Goal: Task Accomplishment & Management: Use online tool/utility

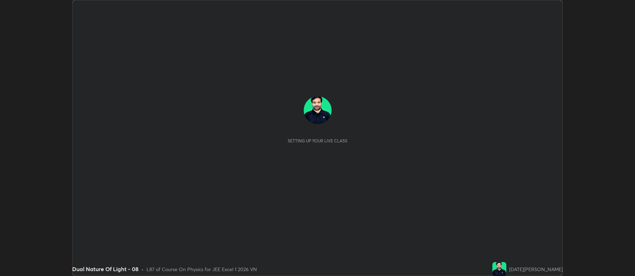
scroll to position [276, 635]
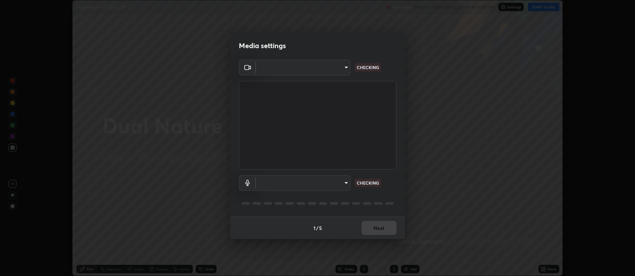
type input "0a76cac40147daf8abd6b2df6c08011714b6bed7479e4bc3ae7afc4c328b42e8"
click at [345, 181] on body "Erase all Dual Nature Of Light - 08 Recording WAS SCHEDULED TO START AT 6:00 PM…" at bounding box center [317, 138] width 635 height 276
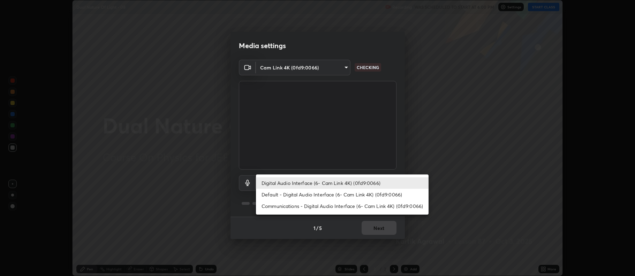
click at [355, 201] on li "Communications - Digital Audio Interface (6- Cam Link 4K) (0fd9:0066)" at bounding box center [342, 206] width 173 height 12
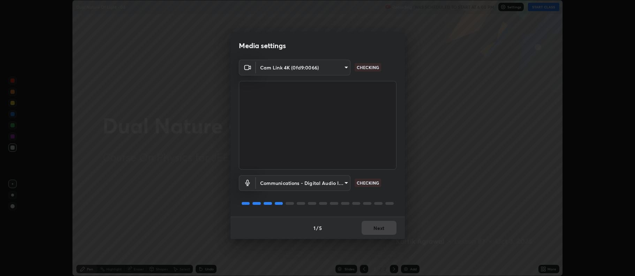
click at [341, 182] on body "Erase all Dual Nature Of Light - 08 Recording WAS SCHEDULED TO START AT 6:00 PM…" at bounding box center [317, 138] width 635 height 276
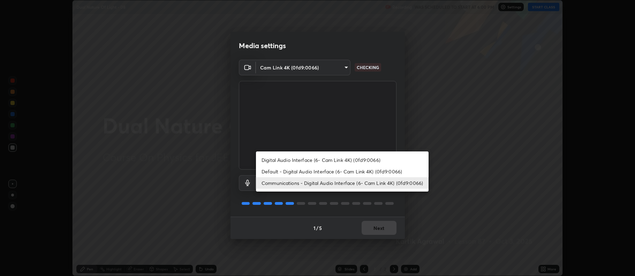
click at [358, 156] on li "Digital Audio Interface (6- Cam Link 4K) (0fd9:0066)" at bounding box center [342, 160] width 173 height 12
type input "e1635daea7812a42bad55b4541faf14f34a9241b18f965cd7f0232b79b4c332a"
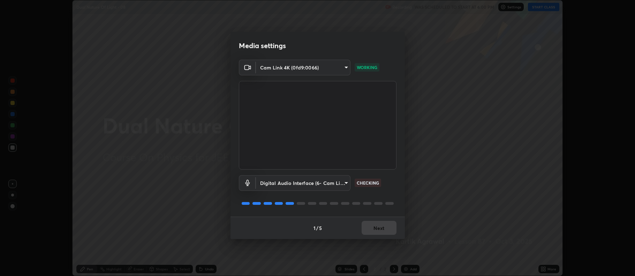
click at [386, 225] on div "1 / 5 Next" at bounding box center [318, 228] width 174 height 22
click at [386, 226] on div "1 / 5 Next" at bounding box center [318, 228] width 174 height 22
click at [390, 227] on div "1 / 5 Next" at bounding box center [318, 228] width 174 height 22
click at [391, 228] on div "1 / 5 Next" at bounding box center [318, 228] width 174 height 22
click at [391, 229] on div "1 / 5 Next" at bounding box center [318, 228] width 174 height 22
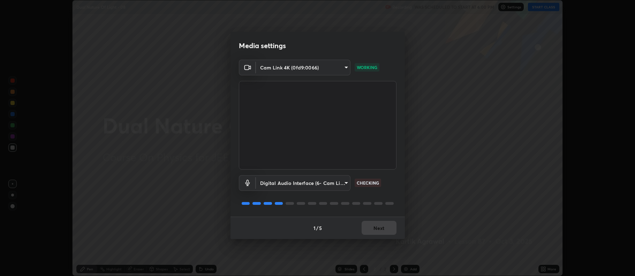
click at [391, 226] on div "1 / 5 Next" at bounding box center [318, 228] width 174 height 22
click at [391, 227] on button "Next" at bounding box center [379, 228] width 35 height 14
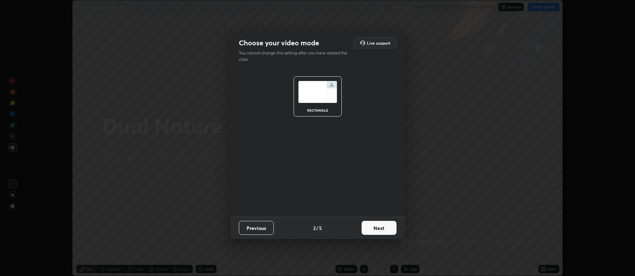
click at [392, 227] on button "Next" at bounding box center [379, 228] width 35 height 14
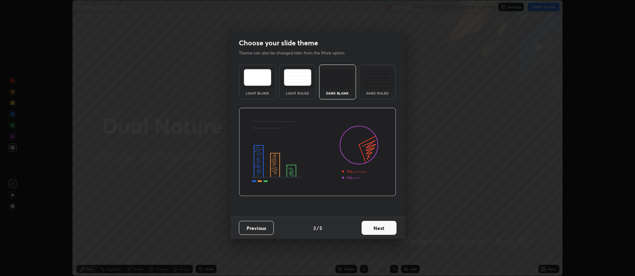
click at [393, 229] on button "Next" at bounding box center [379, 228] width 35 height 14
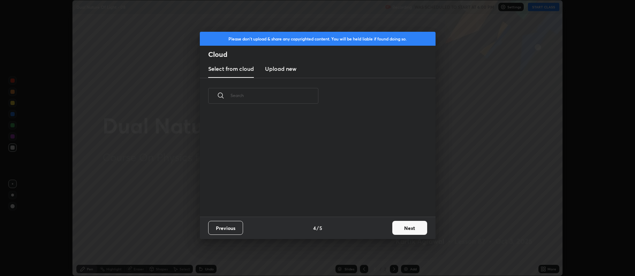
click at [401, 227] on button "Next" at bounding box center [409, 228] width 35 height 14
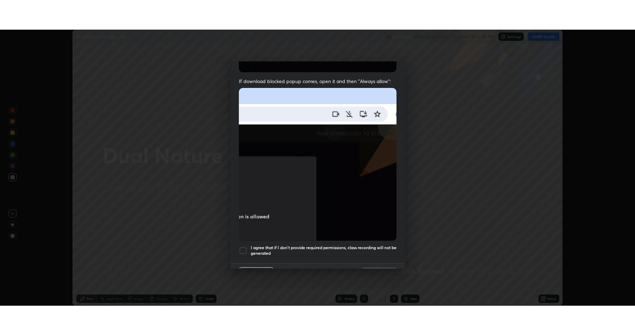
scroll to position [142, 0]
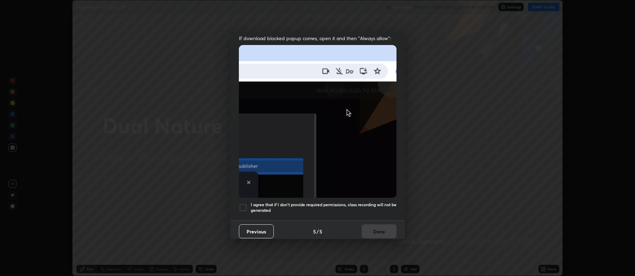
click at [246, 203] on div at bounding box center [243, 207] width 8 height 8
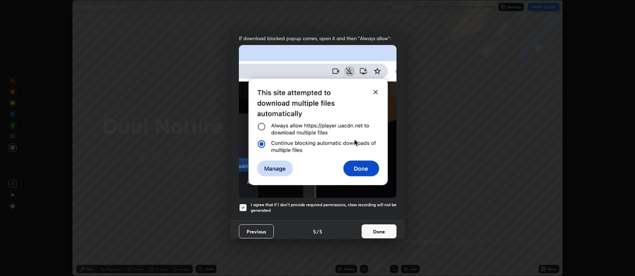
click at [392, 228] on button "Done" at bounding box center [379, 231] width 35 height 14
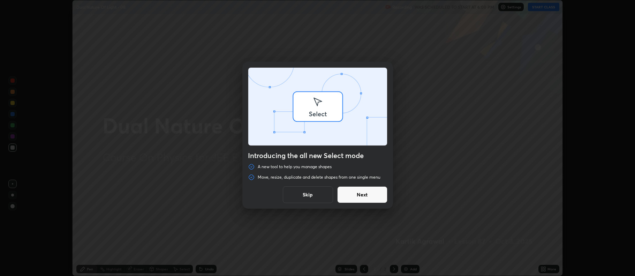
click at [545, 265] on div "Introducing the all new Select mode A new tool to help you manage shapes Move, …" at bounding box center [317, 138] width 635 height 276
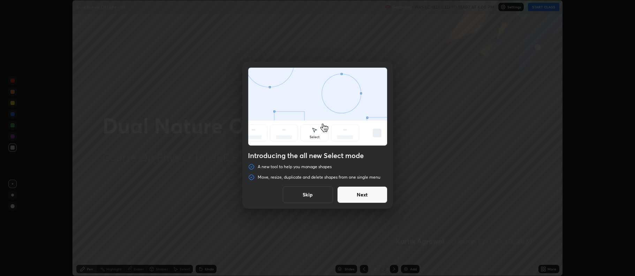
click at [380, 194] on button "Next" at bounding box center [362, 194] width 50 height 17
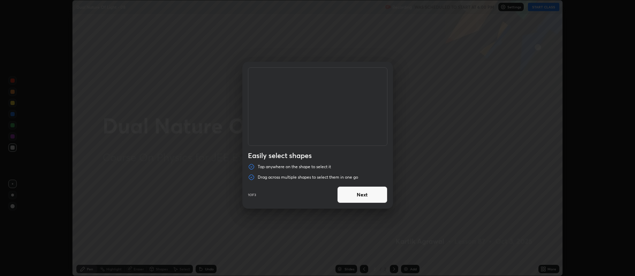
click at [378, 196] on button "Next" at bounding box center [362, 194] width 50 height 17
click at [379, 197] on button "Next" at bounding box center [362, 194] width 50 height 17
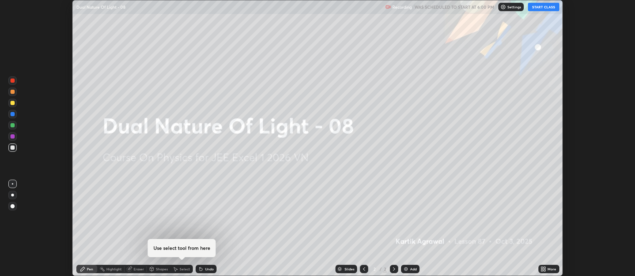
click at [551, 266] on div "More" at bounding box center [548, 269] width 21 height 8
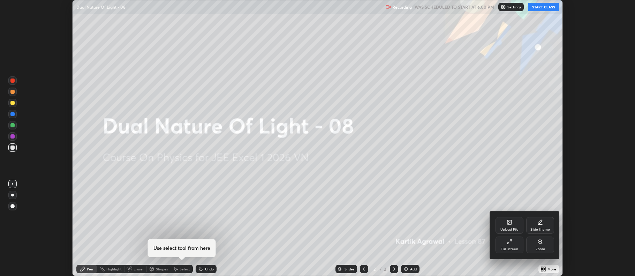
click at [515, 244] on div "Full screen" at bounding box center [510, 244] width 28 height 17
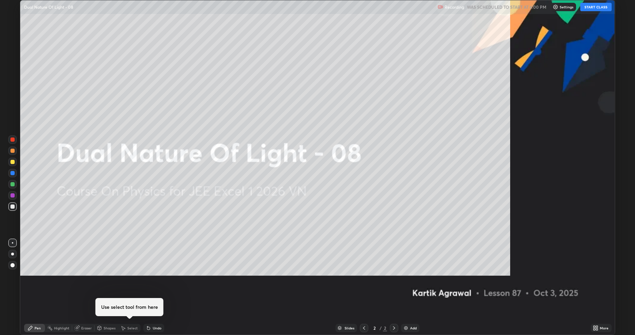
scroll to position [335, 635]
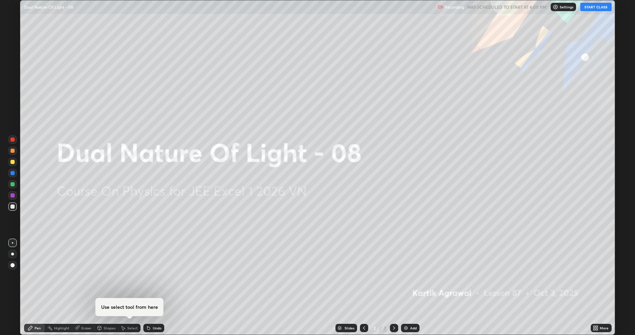
click at [589, 10] on button "START CLASS" at bounding box center [595, 7] width 31 height 8
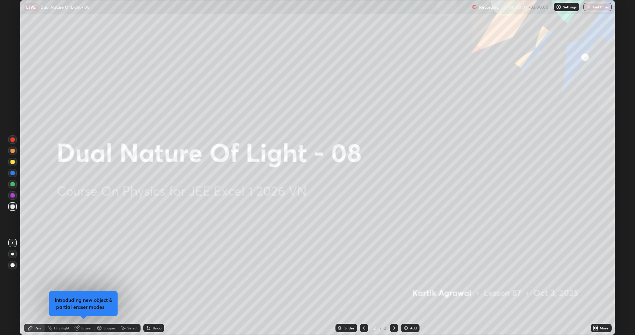
click at [414, 276] on div "Add" at bounding box center [413, 327] width 7 height 3
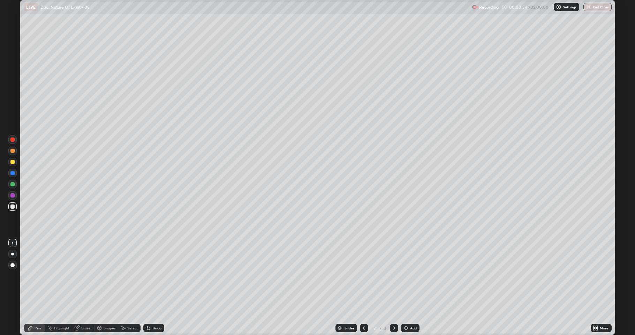
click at [13, 163] on div at bounding box center [12, 162] width 4 height 4
click at [14, 152] on div at bounding box center [12, 151] width 4 height 4
click at [14, 163] on div at bounding box center [12, 162] width 4 height 4
click at [13, 207] on div at bounding box center [12, 206] width 4 height 4
click at [13, 185] on div at bounding box center [12, 184] width 4 height 4
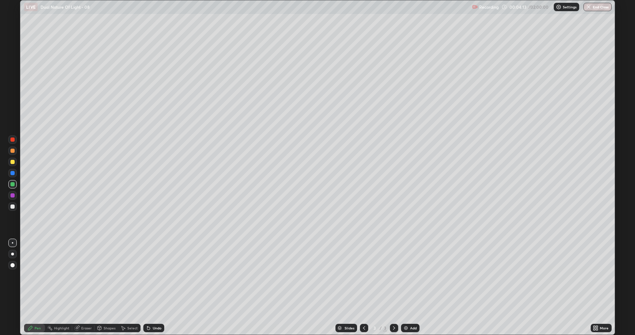
click at [153, 276] on div "Undo" at bounding box center [157, 327] width 9 height 3
click at [151, 276] on div "Undo" at bounding box center [153, 328] width 21 height 8
click at [148, 276] on icon at bounding box center [148, 328] width 3 height 3
click at [12, 208] on div at bounding box center [12, 206] width 4 height 4
click at [12, 161] on div at bounding box center [12, 162] width 4 height 4
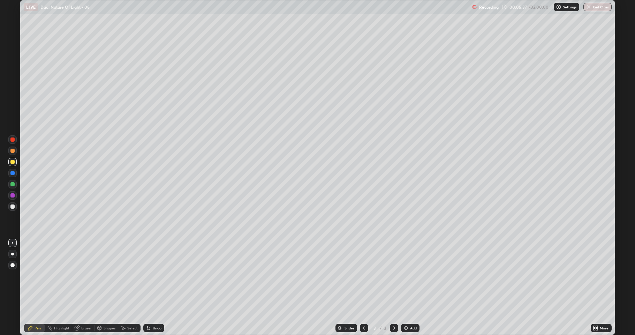
click at [13, 184] on div at bounding box center [12, 184] width 4 height 4
click at [150, 276] on div "Undo" at bounding box center [153, 328] width 21 height 8
click at [10, 203] on div at bounding box center [12, 206] width 8 height 8
click at [413, 276] on div "Add" at bounding box center [410, 328] width 18 height 8
click at [14, 151] on div at bounding box center [12, 151] width 4 height 4
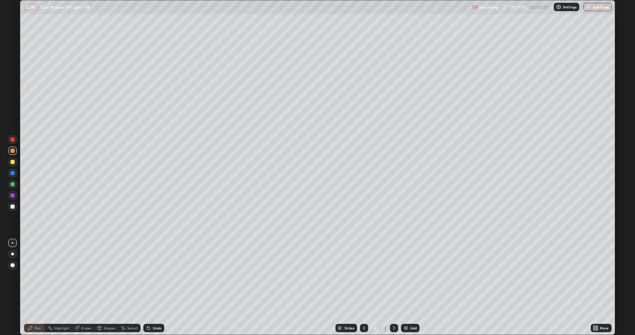
click at [363, 276] on icon at bounding box center [364, 328] width 6 height 6
click at [391, 276] on div at bounding box center [394, 328] width 8 height 8
click at [14, 185] on div at bounding box center [12, 184] width 4 height 4
click at [411, 276] on div "Add" at bounding box center [413, 327] width 7 height 3
click at [105, 276] on div "Shapes" at bounding box center [110, 327] width 12 height 3
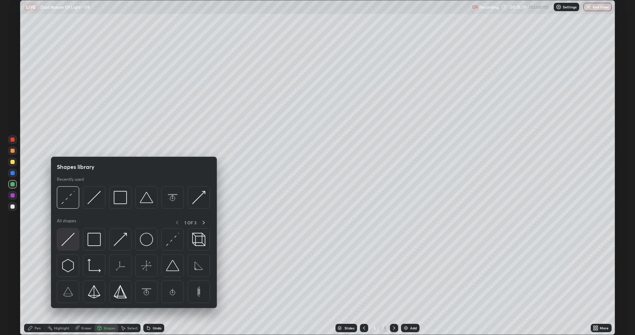
click at [71, 238] on img at bounding box center [67, 239] width 13 height 13
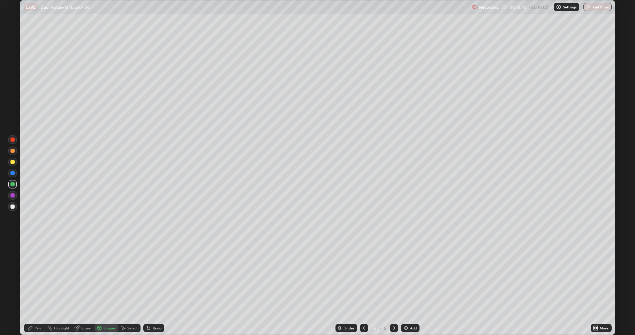
click at [12, 195] on div at bounding box center [12, 195] width 4 height 4
click at [32, 276] on icon at bounding box center [31, 328] width 6 height 6
click at [13, 151] on div at bounding box center [12, 151] width 4 height 4
click at [13, 163] on div at bounding box center [12, 162] width 4 height 4
click at [11, 208] on div at bounding box center [12, 206] width 4 height 4
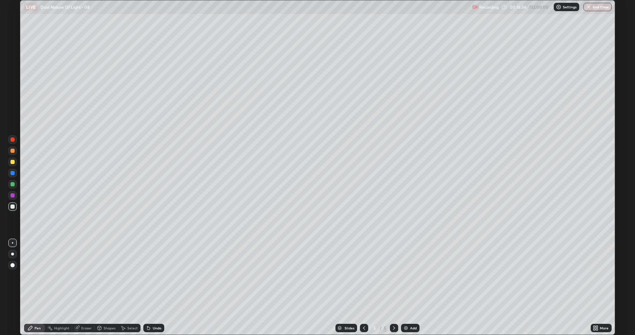
click at [99, 276] on icon at bounding box center [99, 328] width 0 height 2
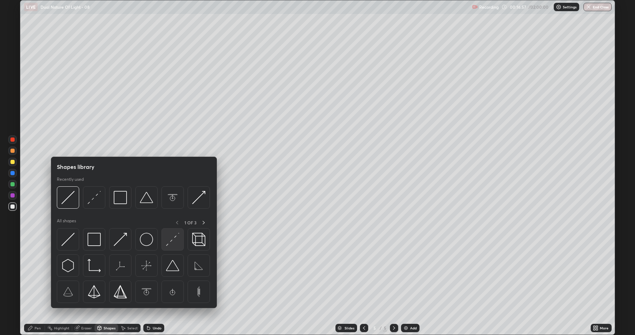
click at [169, 239] on img at bounding box center [172, 239] width 13 height 13
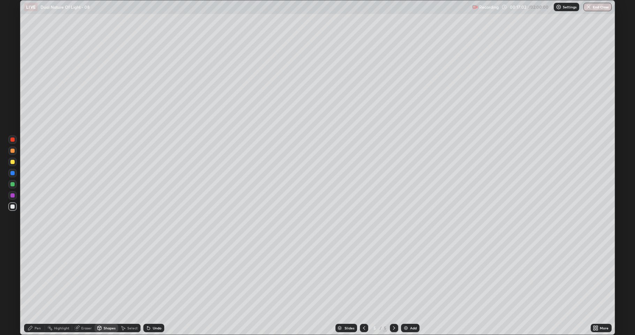
click at [35, 276] on div "Pen" at bounding box center [34, 328] width 21 height 8
click at [14, 184] on div at bounding box center [12, 184] width 4 height 4
click at [15, 208] on div at bounding box center [12, 206] width 8 height 8
click at [416, 276] on div "Add" at bounding box center [413, 327] width 7 height 3
click at [10, 160] on div at bounding box center [12, 162] width 8 height 8
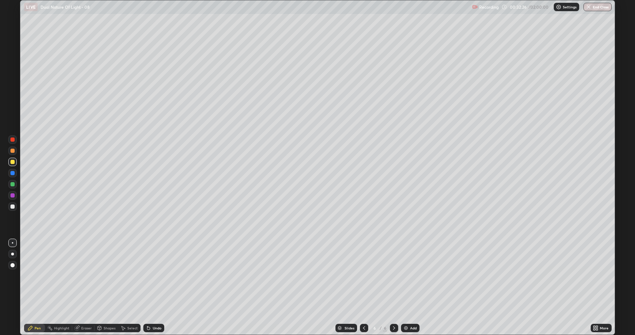
click at [11, 152] on div at bounding box center [12, 151] width 4 height 4
click at [131, 276] on div "Select" at bounding box center [129, 328] width 22 height 8
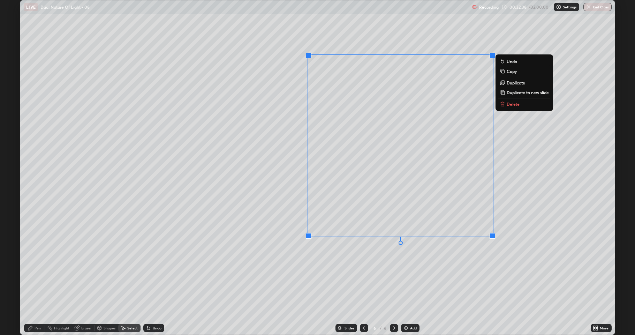
click at [520, 105] on button "Delete" at bounding box center [524, 104] width 52 height 8
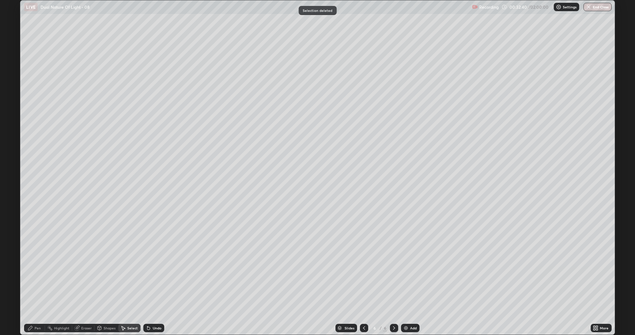
click at [32, 276] on icon at bounding box center [31, 328] width 6 height 6
click at [15, 184] on div at bounding box center [12, 184] width 8 height 8
click at [13, 162] on div at bounding box center [12, 162] width 4 height 4
click at [412, 276] on div "Add" at bounding box center [410, 328] width 18 height 8
click at [361, 276] on icon at bounding box center [364, 328] width 6 height 6
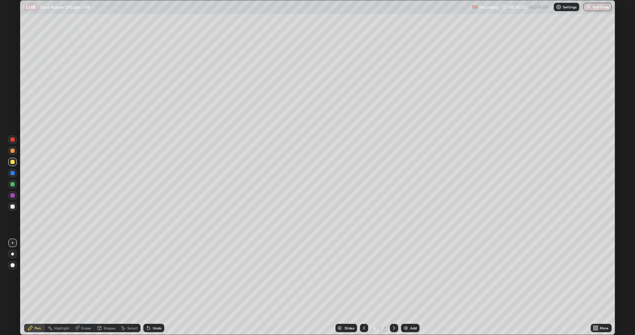
click at [393, 276] on icon at bounding box center [394, 328] width 6 height 6
click at [15, 184] on div at bounding box center [12, 184] width 8 height 8
click at [131, 276] on div "Select" at bounding box center [132, 327] width 10 height 3
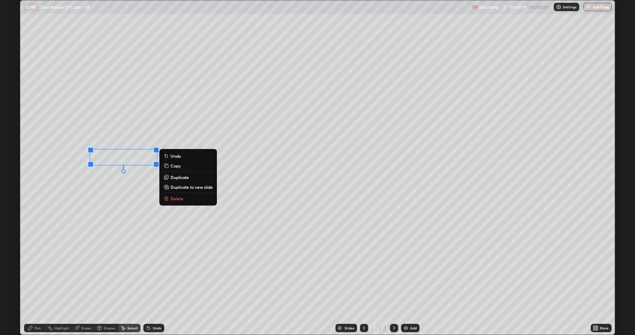
click at [181, 198] on p "Delete" at bounding box center [177, 199] width 13 height 6
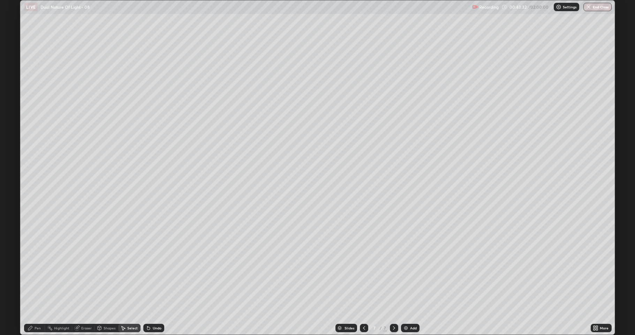
click at [35, 276] on div "Pen" at bounding box center [34, 328] width 21 height 8
click at [13, 151] on div at bounding box center [12, 151] width 4 height 4
click at [9, 160] on div at bounding box center [12, 162] width 8 height 8
click at [12, 173] on div at bounding box center [12, 173] width 4 height 4
click at [13, 152] on div at bounding box center [12, 151] width 4 height 4
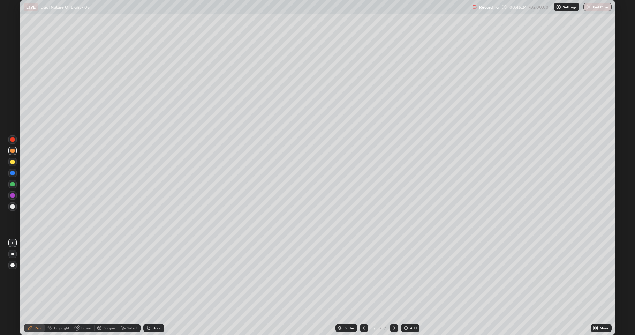
click at [153, 276] on div "Undo" at bounding box center [153, 328] width 21 height 8
click at [157, 276] on div "Undo" at bounding box center [157, 327] width 9 height 3
click at [156, 276] on div "Undo" at bounding box center [157, 327] width 9 height 3
click at [154, 276] on div "Undo" at bounding box center [157, 327] width 9 height 3
click at [154, 276] on div "Undo" at bounding box center [153, 328] width 21 height 8
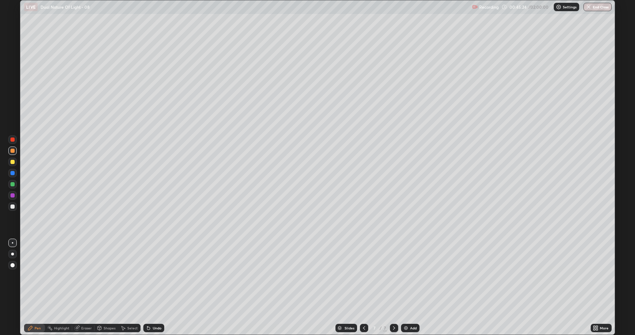
click at [153, 276] on div "Undo" at bounding box center [153, 328] width 21 height 8
click at [13, 182] on div at bounding box center [12, 184] width 4 height 4
click at [410, 276] on div "Add" at bounding box center [413, 327] width 7 height 3
click at [8, 159] on div at bounding box center [12, 162] width 8 height 8
click at [361, 276] on div at bounding box center [364, 328] width 8 height 8
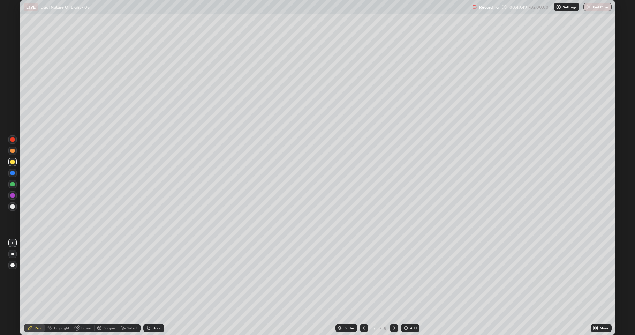
click at [393, 276] on icon at bounding box center [394, 328] width 6 height 6
click at [414, 276] on div "Add" at bounding box center [413, 327] width 7 height 3
click at [13, 185] on div at bounding box center [12, 184] width 4 height 4
click at [13, 161] on div at bounding box center [12, 162] width 4 height 4
click at [12, 184] on div at bounding box center [12, 184] width 4 height 4
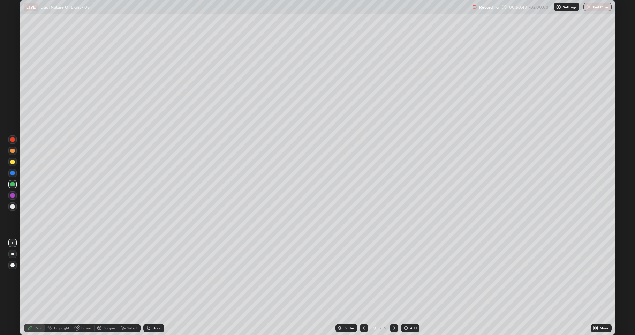
click at [363, 276] on icon at bounding box center [364, 327] width 2 height 3
click at [391, 276] on icon at bounding box center [394, 328] width 6 height 6
click at [363, 276] on icon at bounding box center [364, 328] width 6 height 6
click at [384, 276] on div "9" at bounding box center [385, 328] width 4 height 6
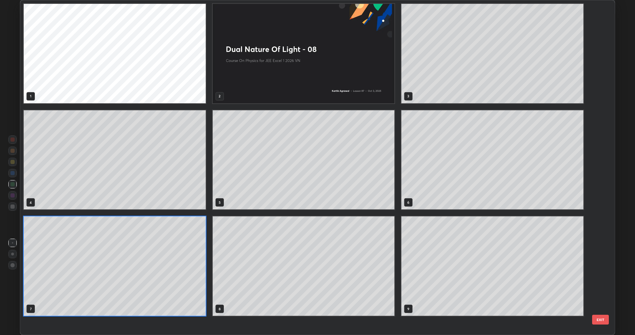
scroll to position [332, 591]
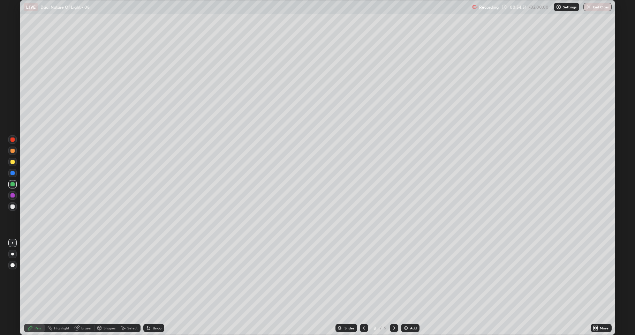
click at [32, 276] on icon at bounding box center [31, 328] width 6 height 6
click at [12, 206] on div at bounding box center [12, 206] width 4 height 4
click at [393, 276] on icon at bounding box center [394, 328] width 6 height 6
click at [405, 276] on img at bounding box center [406, 328] width 6 height 6
click at [14, 166] on div at bounding box center [12, 162] width 8 height 8
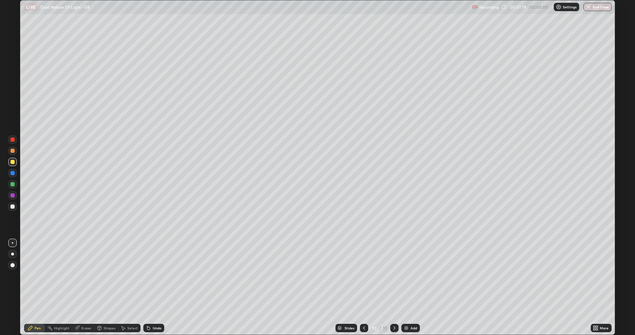
click at [13, 184] on div at bounding box center [12, 184] width 4 height 4
click at [156, 276] on div "Undo" at bounding box center [153, 328] width 21 height 8
click at [14, 206] on div at bounding box center [12, 206] width 4 height 4
click at [13, 160] on div at bounding box center [12, 162] width 4 height 4
click at [13, 151] on div at bounding box center [12, 151] width 4 height 4
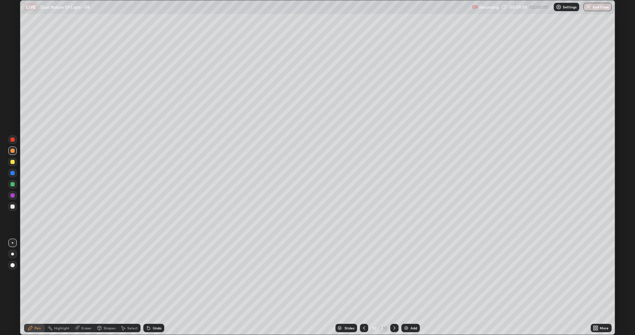
click at [415, 276] on div "Add" at bounding box center [413, 327] width 7 height 3
click at [16, 184] on div at bounding box center [12, 184] width 8 height 8
click at [13, 162] on div at bounding box center [12, 162] width 4 height 4
click at [14, 182] on div at bounding box center [12, 184] width 8 height 8
click at [13, 173] on div at bounding box center [12, 173] width 4 height 4
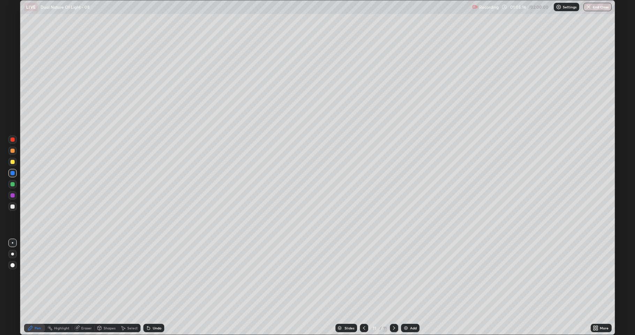
click at [410, 276] on div "Add" at bounding box center [413, 327] width 7 height 3
click at [13, 206] on div at bounding box center [12, 206] width 4 height 4
click at [13, 151] on div at bounding box center [12, 151] width 4 height 4
click at [12, 206] on div at bounding box center [12, 206] width 4 height 4
click at [12, 183] on div at bounding box center [12, 184] width 4 height 4
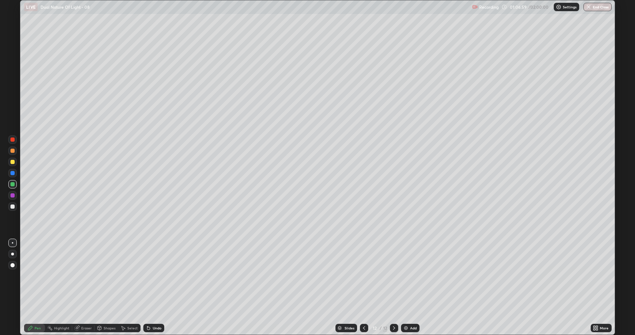
click at [9, 163] on div at bounding box center [12, 162] width 8 height 8
click at [81, 276] on div "Eraser" at bounding box center [83, 328] width 22 height 8
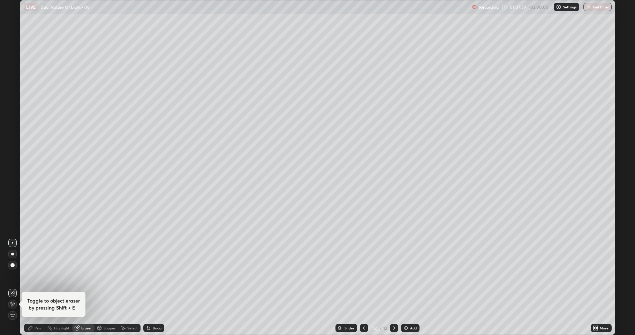
click at [13, 276] on icon at bounding box center [13, 304] width 6 height 6
click at [39, 276] on div "Pen" at bounding box center [38, 327] width 6 height 3
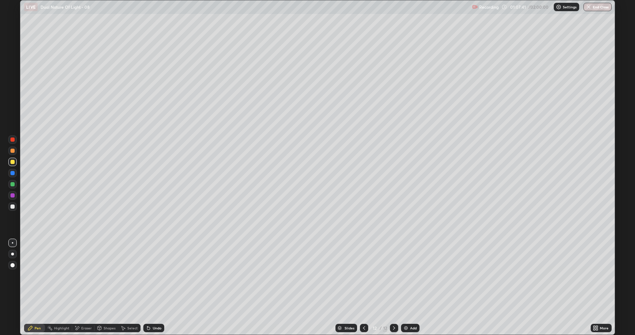
click at [14, 185] on div at bounding box center [12, 184] width 4 height 4
click at [14, 206] on div at bounding box center [12, 206] width 4 height 4
click at [11, 186] on div at bounding box center [12, 184] width 4 height 4
click at [411, 276] on div "Add" at bounding box center [413, 327] width 7 height 3
click at [14, 162] on div at bounding box center [12, 162] width 4 height 4
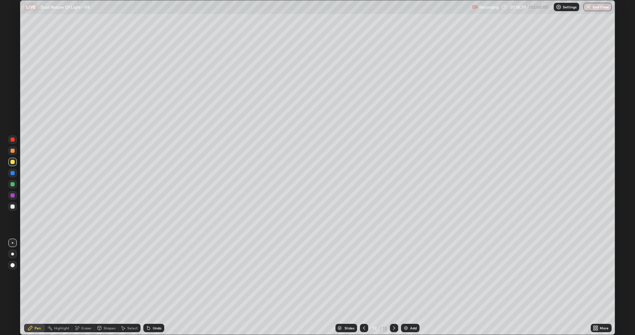
click at [15, 184] on div at bounding box center [12, 184] width 8 height 8
click at [13, 151] on div at bounding box center [12, 151] width 4 height 4
click at [406, 276] on div "Add" at bounding box center [410, 328] width 18 height 8
click at [8, 174] on div at bounding box center [12, 173] width 8 height 8
click at [105, 276] on div "Shapes" at bounding box center [107, 328] width 24 height 8
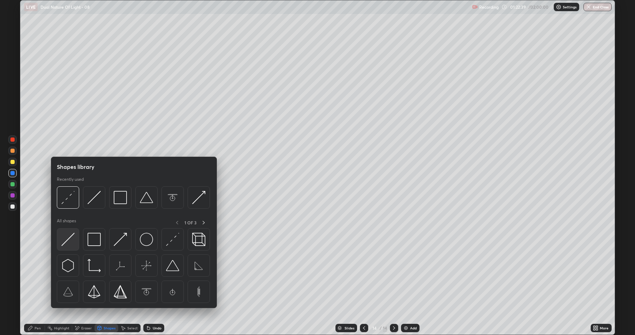
click at [68, 239] on img at bounding box center [67, 239] width 13 height 13
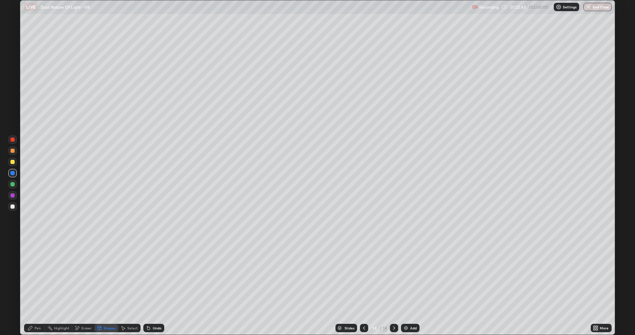
click at [39, 276] on div "Pen" at bounding box center [38, 327] width 6 height 3
click at [13, 206] on div at bounding box center [12, 206] width 4 height 4
click at [104, 276] on div "Shapes" at bounding box center [110, 327] width 12 height 3
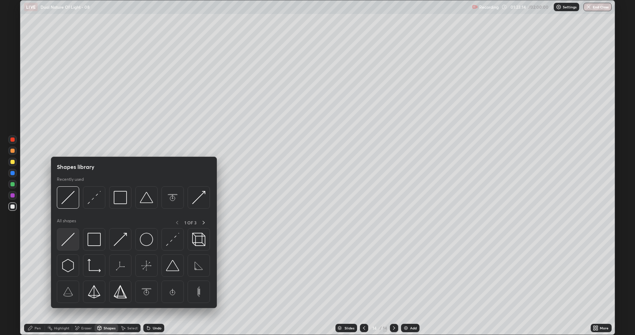
click at [70, 241] on img at bounding box center [67, 239] width 13 height 13
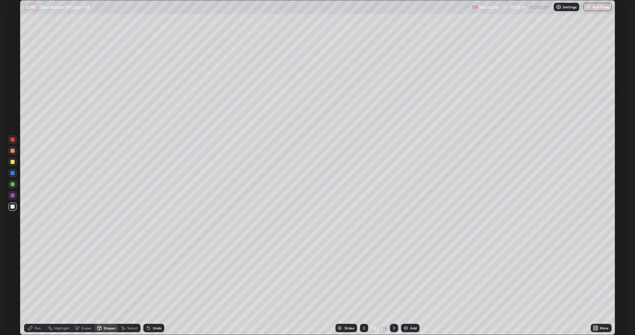
click at [13, 194] on div at bounding box center [12, 195] width 4 height 4
click at [33, 276] on icon at bounding box center [31, 328] width 6 height 6
click at [13, 206] on div at bounding box center [12, 206] width 4 height 4
click at [363, 276] on icon at bounding box center [364, 327] width 2 height 3
click at [393, 276] on icon at bounding box center [394, 328] width 6 height 6
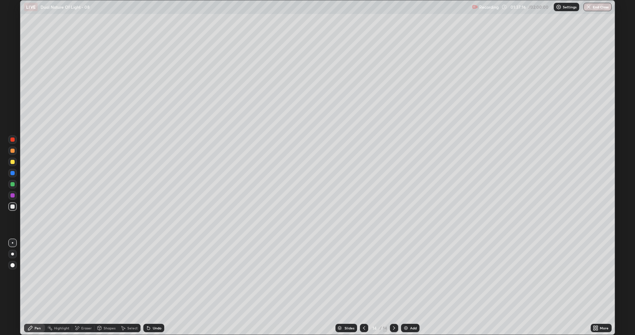
click at [416, 276] on div "Add" at bounding box center [413, 327] width 7 height 3
click at [16, 150] on div at bounding box center [12, 150] width 8 height 8
click at [597, 8] on button "End Class" at bounding box center [598, 7] width 28 height 8
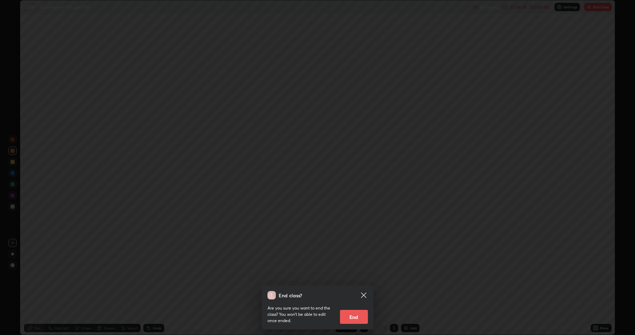
click at [351, 276] on button "End" at bounding box center [354, 317] width 28 height 14
